Goal: Task Accomplishment & Management: Manage account settings

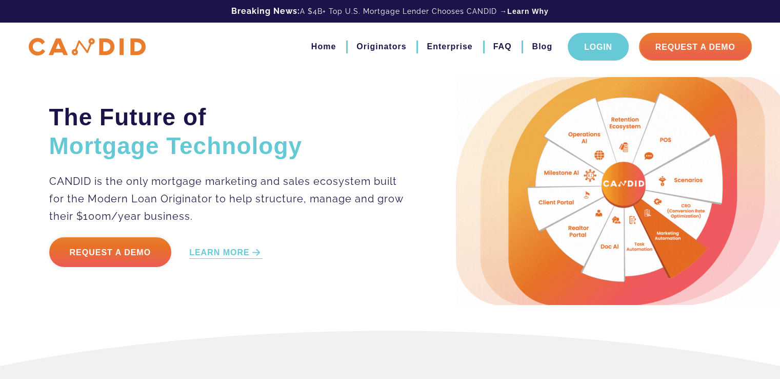
click at [597, 49] on link "Login" at bounding box center [598, 47] width 61 height 28
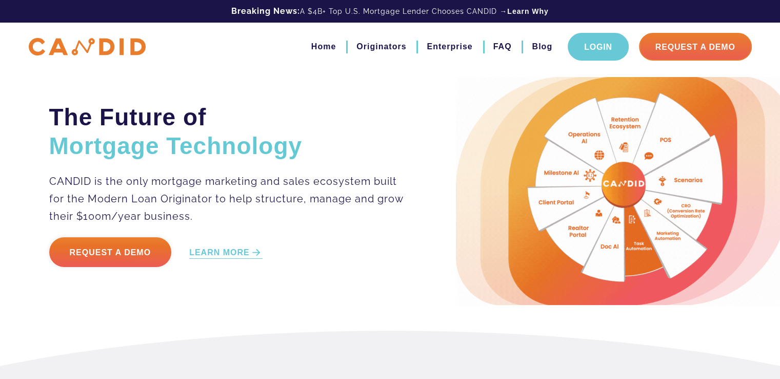
click at [583, 49] on link "Login" at bounding box center [598, 47] width 61 height 28
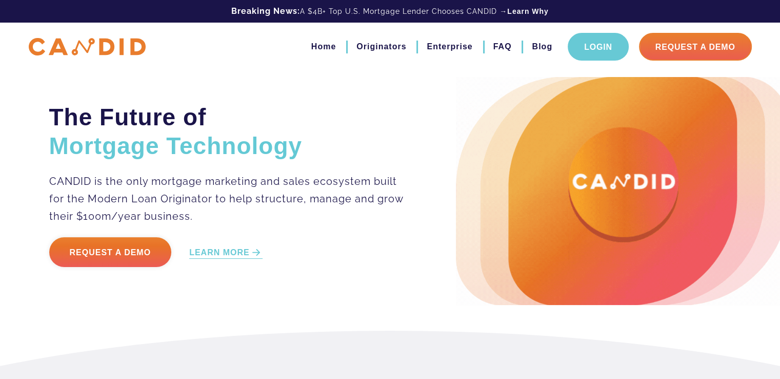
click at [593, 42] on link "Login" at bounding box center [598, 47] width 61 height 28
